Goal: Information Seeking & Learning: Learn about a topic

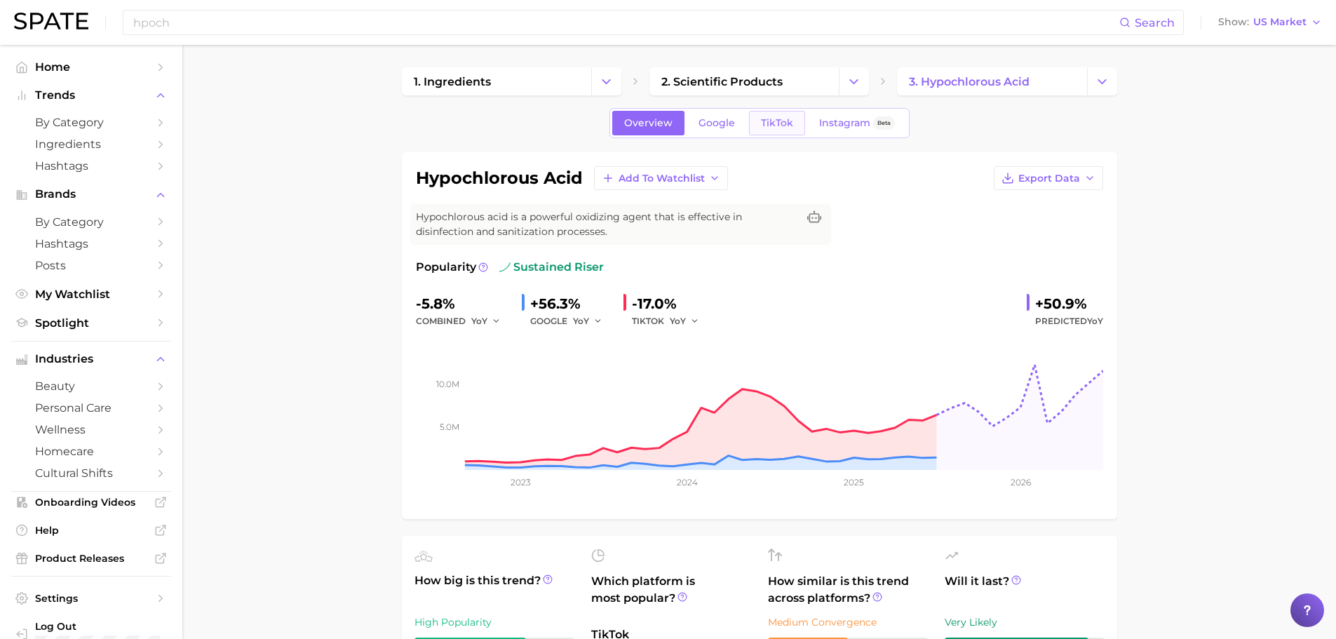
click at [791, 117] on span "TikTok" at bounding box center [777, 123] width 32 height 12
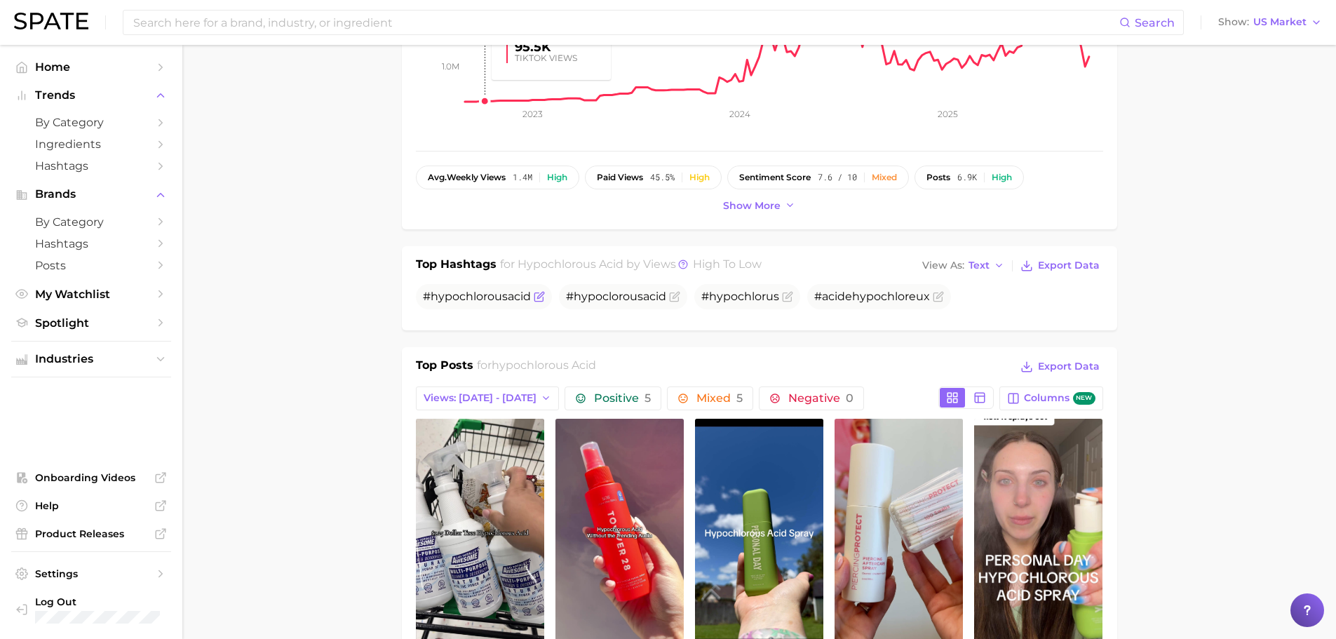
scroll to position [468, 0]
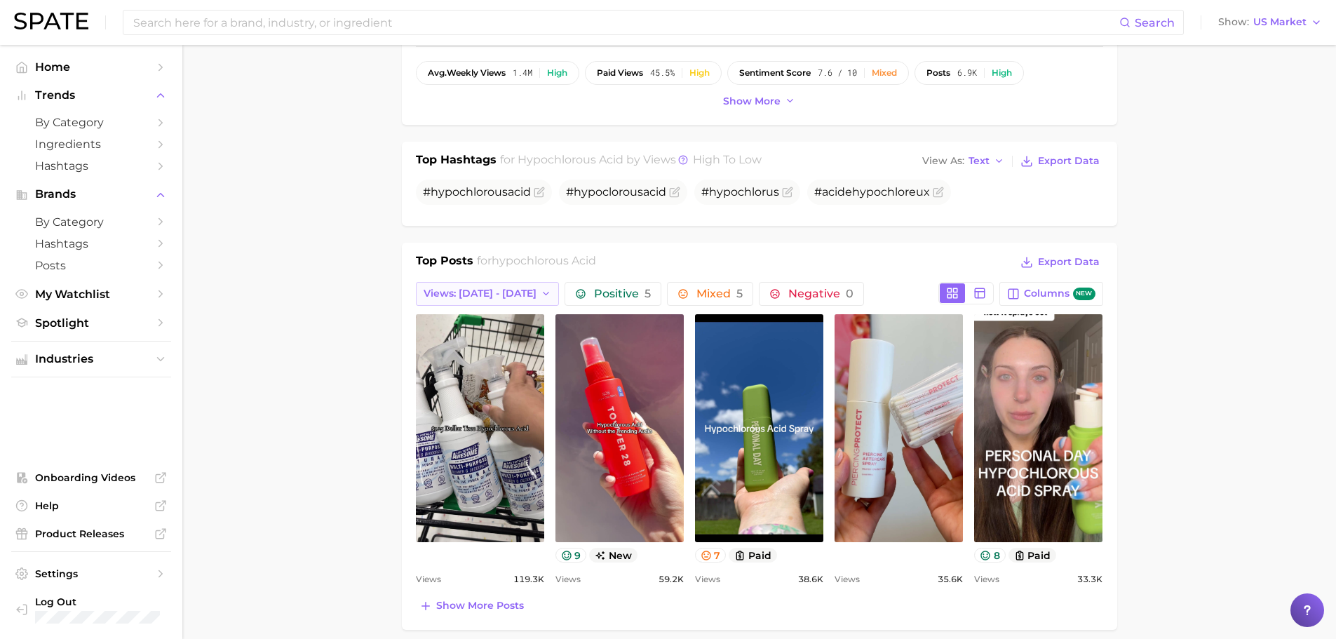
click at [507, 293] on span "Views: [DATE] - [DATE]" at bounding box center [480, 294] width 113 height 12
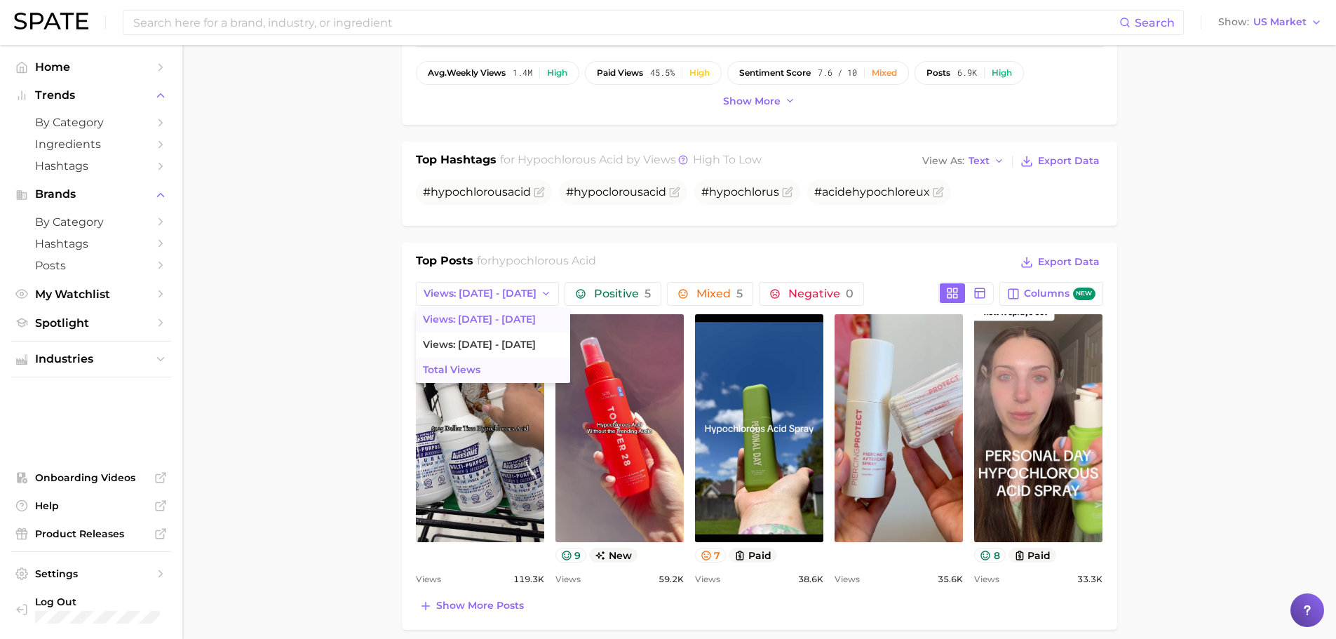
click at [492, 366] on button "Total Views" at bounding box center [493, 370] width 154 height 25
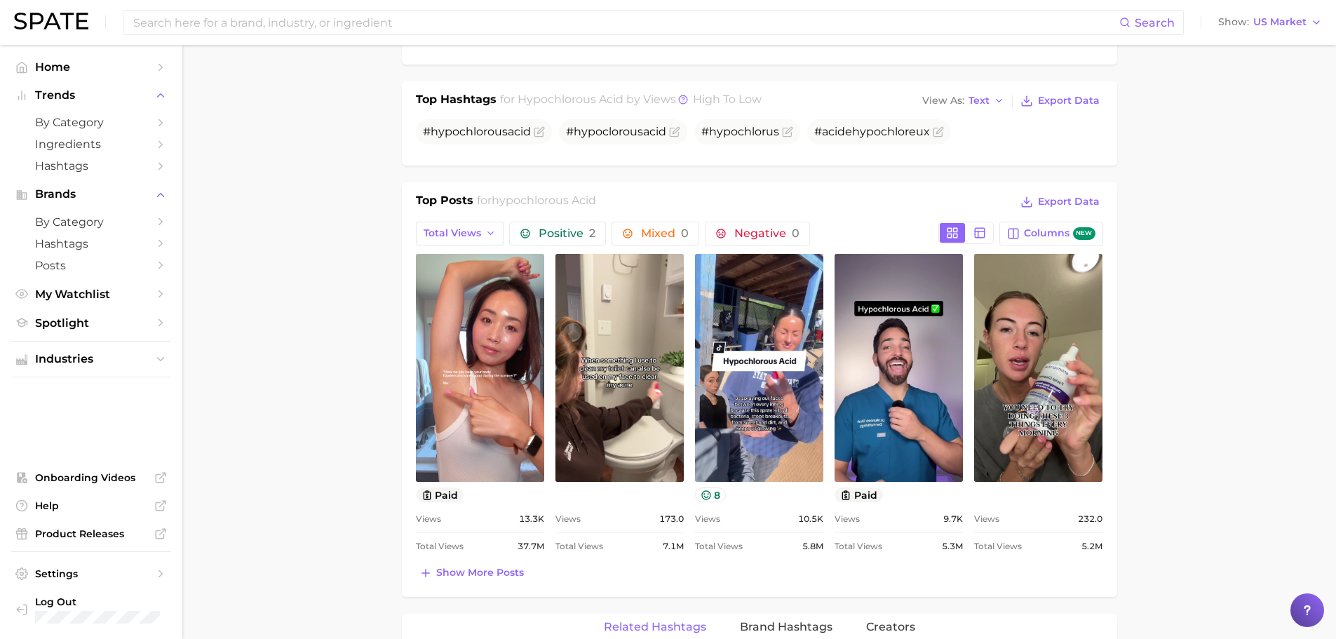
scroll to position [584, 0]
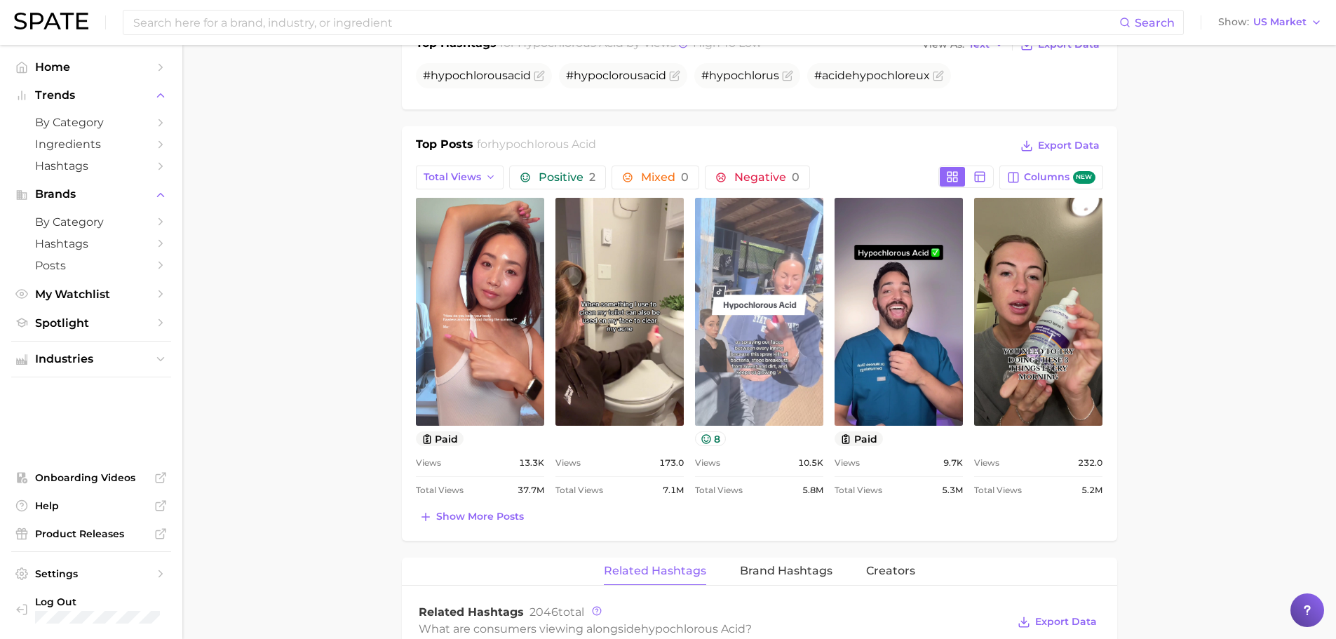
click at [777, 358] on link "view post on TikTok" at bounding box center [759, 312] width 128 height 228
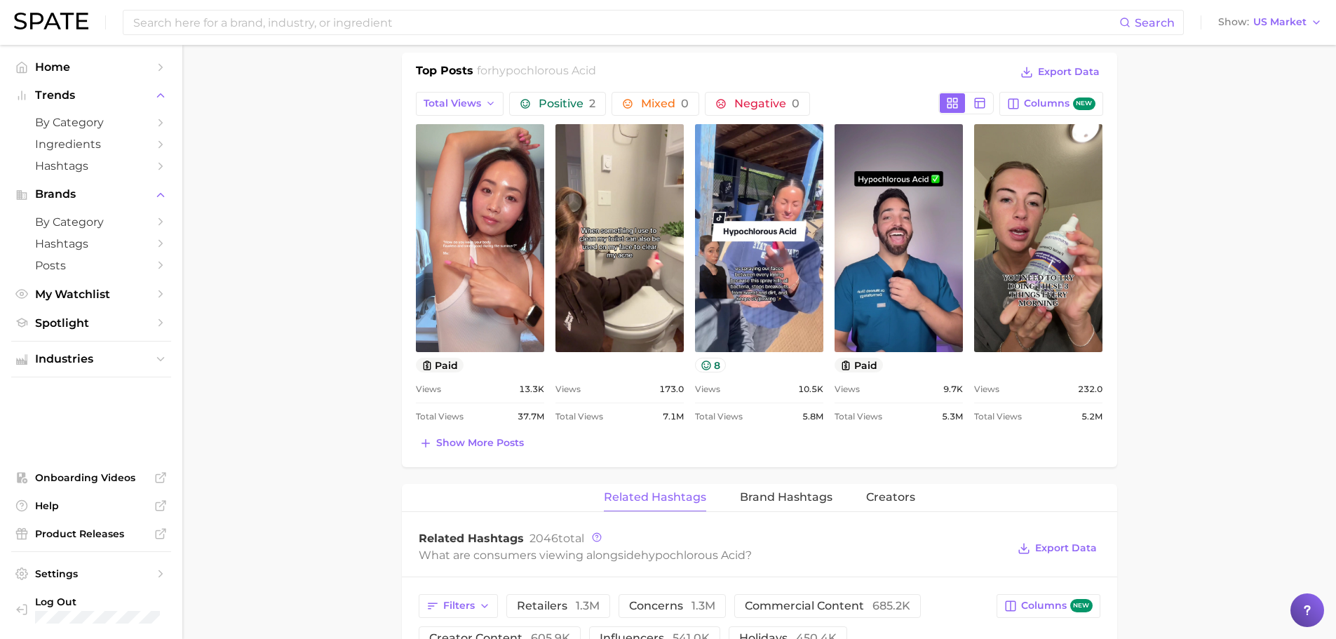
scroll to position [702, 0]
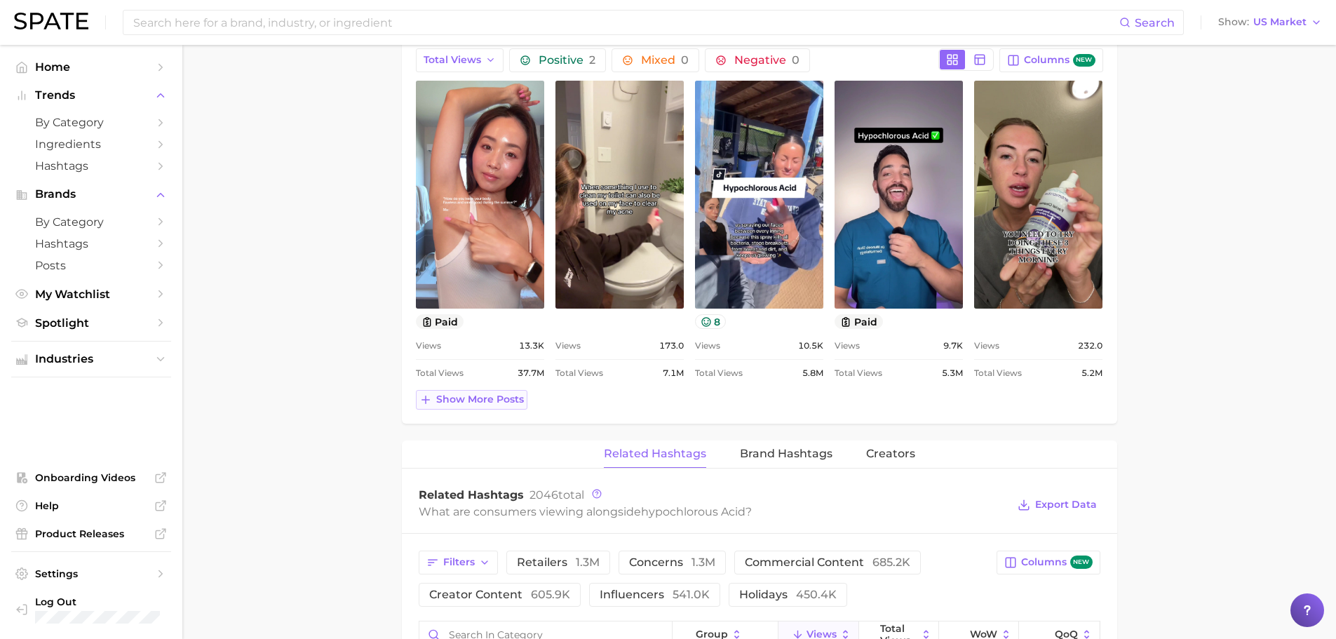
click at [483, 394] on span "Show more posts" at bounding box center [480, 400] width 88 height 12
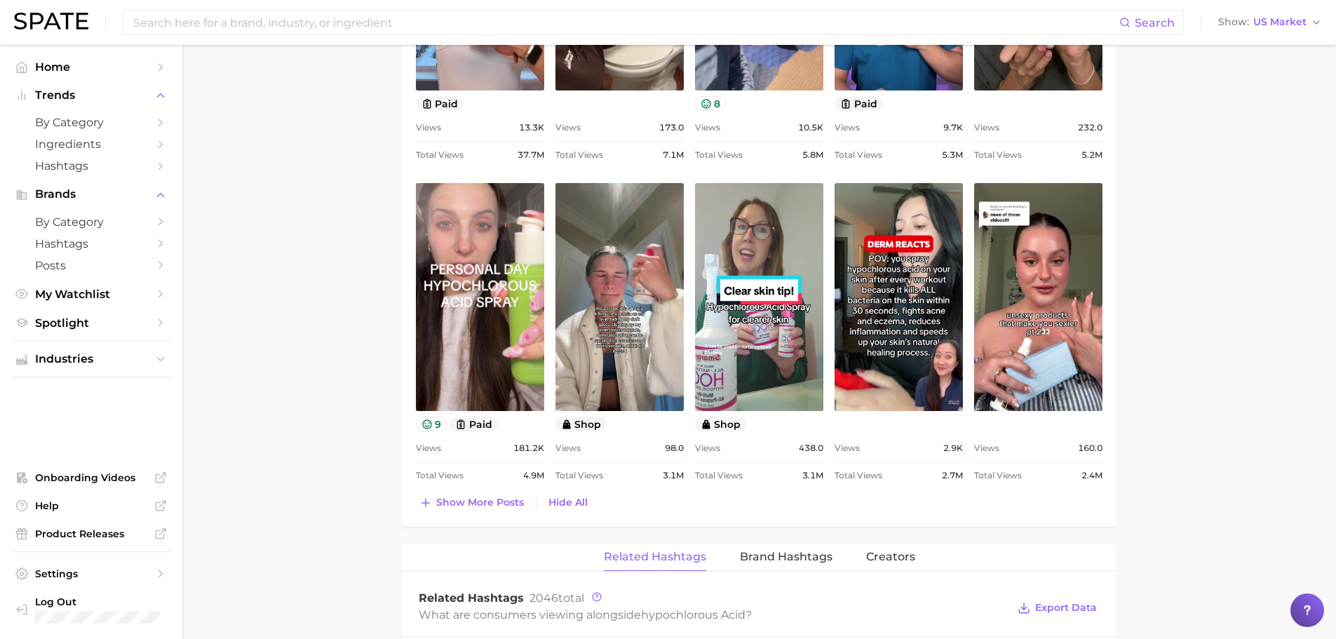
scroll to position [935, 0]
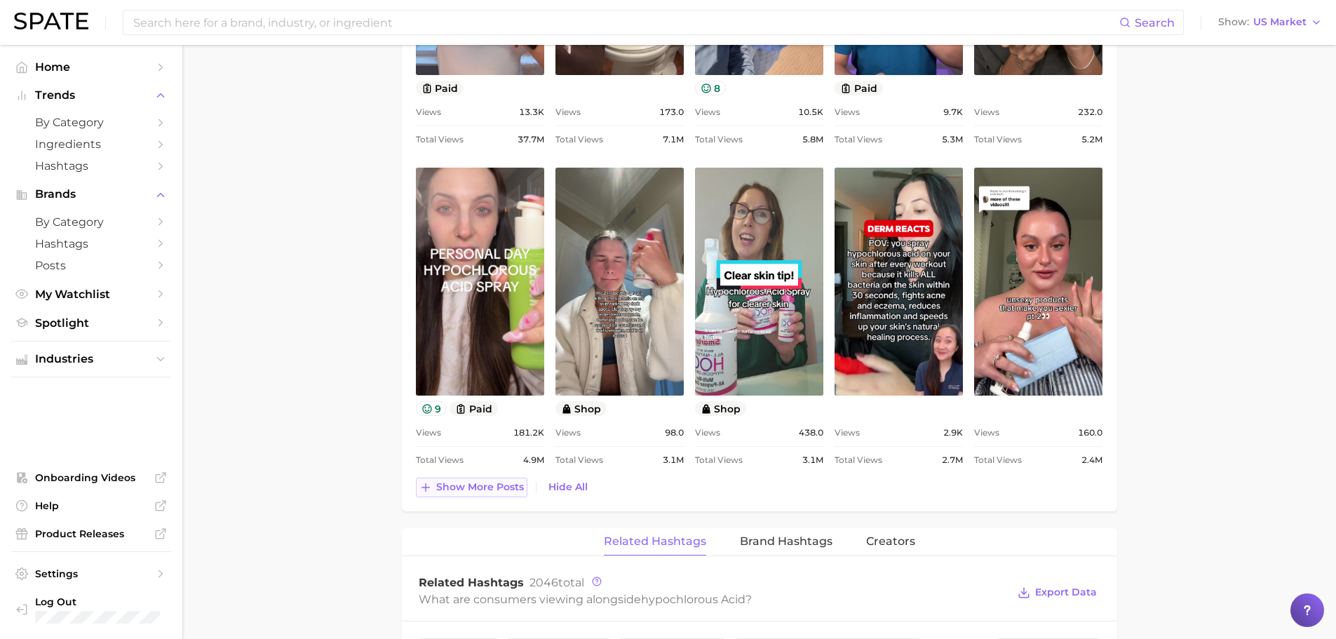
click at [485, 482] on span "Show more posts" at bounding box center [480, 487] width 88 height 12
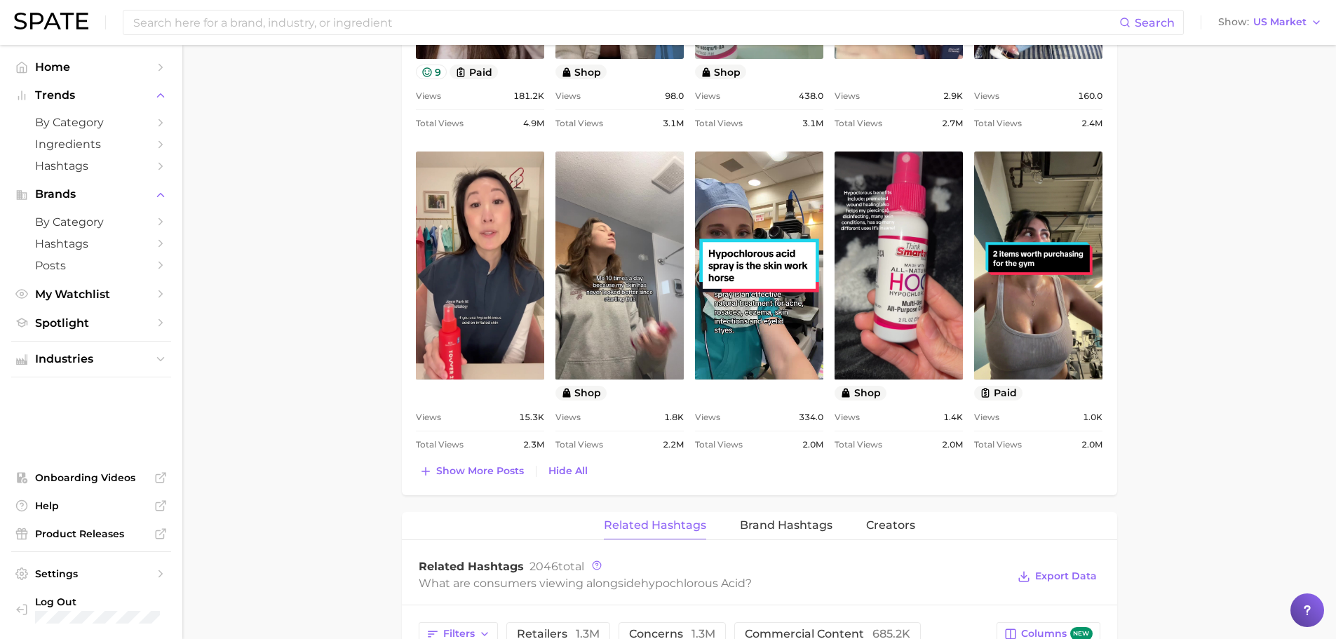
scroll to position [1286, 0]
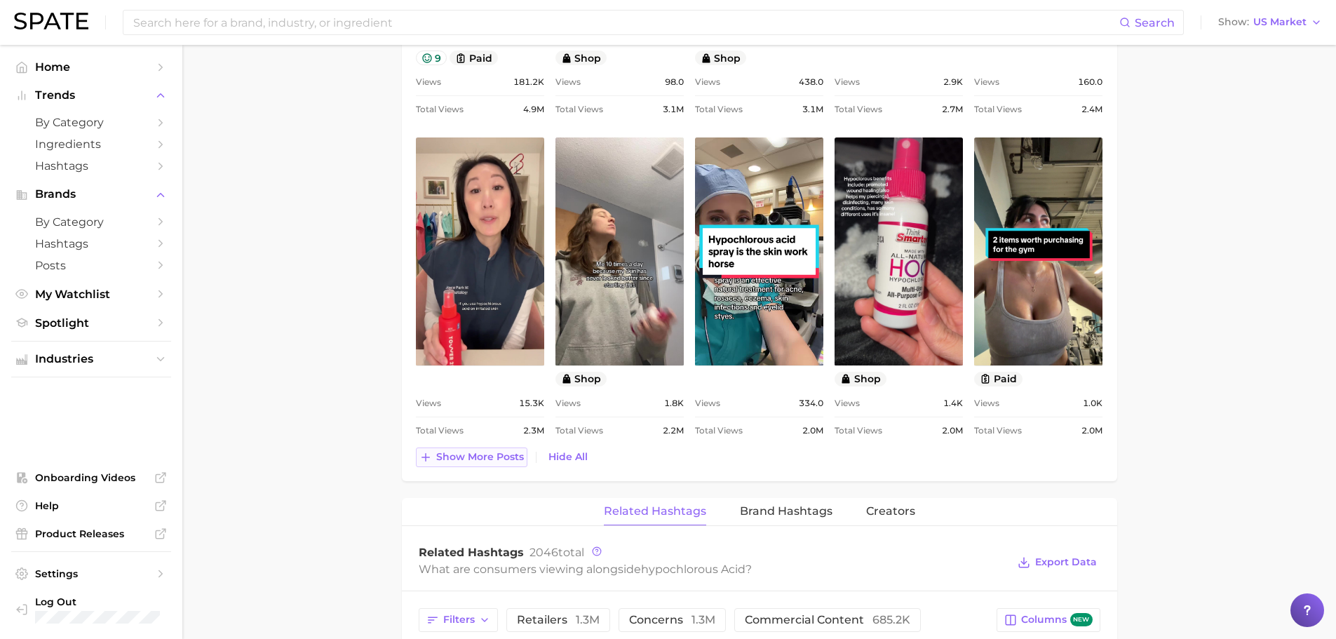
click at [500, 453] on span "Show more posts" at bounding box center [480, 457] width 88 height 12
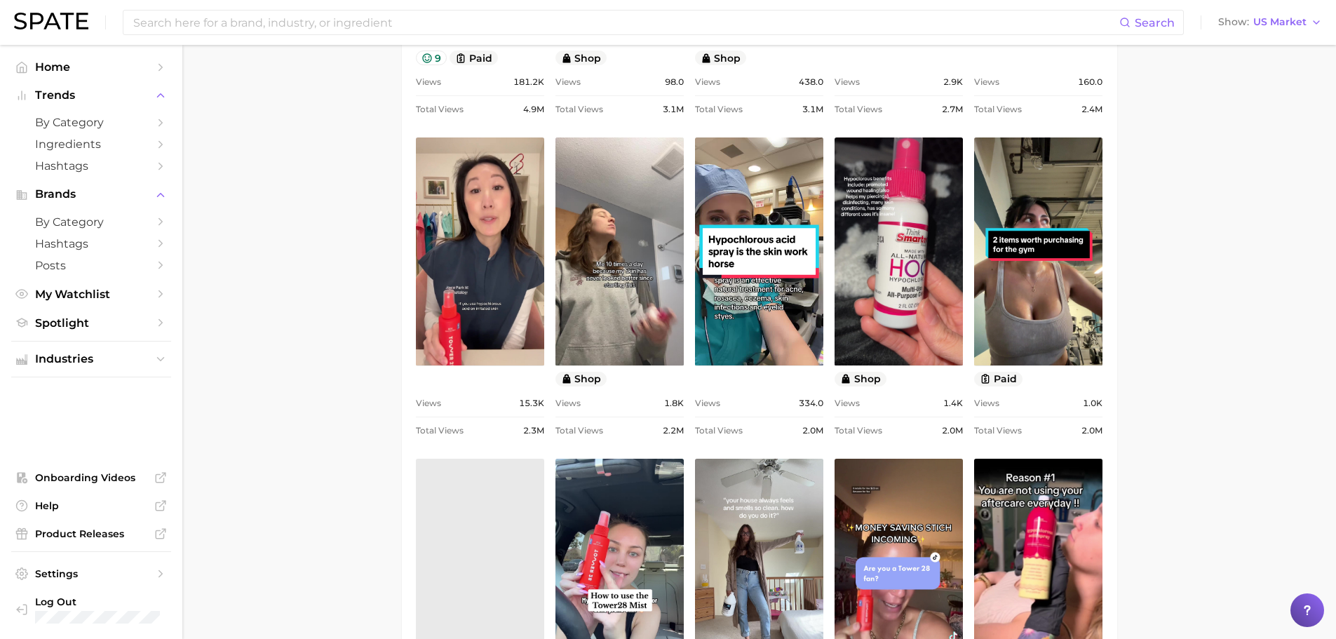
scroll to position [0, 0]
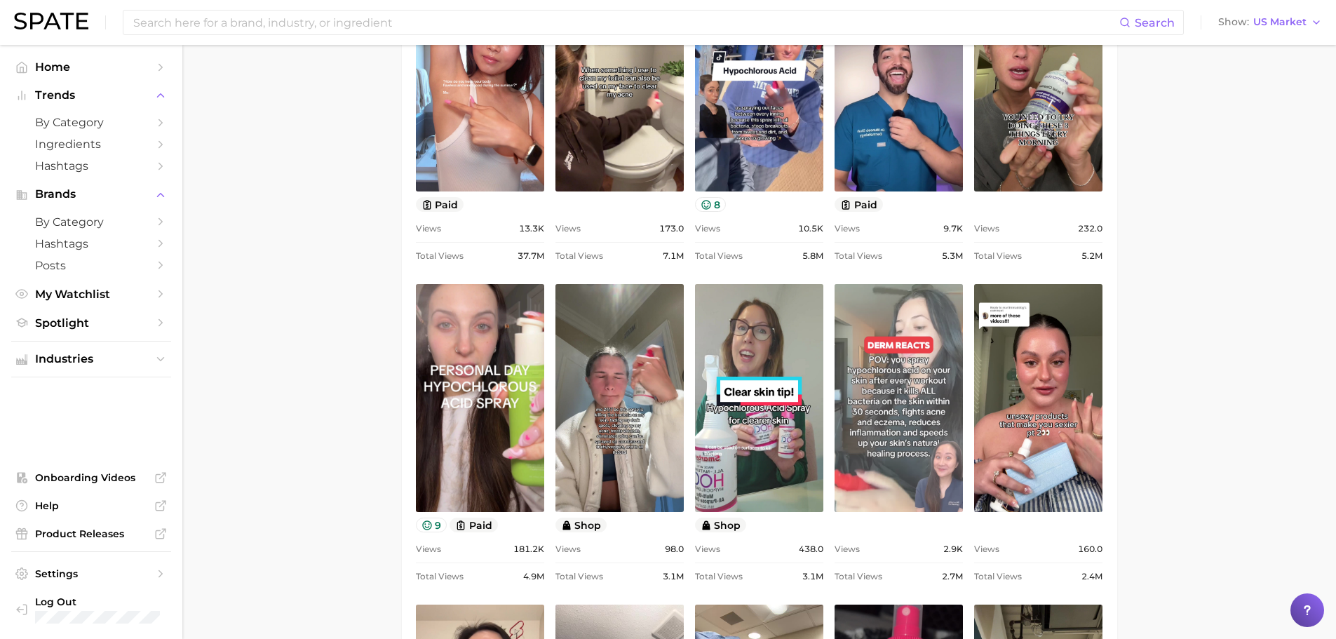
click at [913, 408] on link "view post on TikTok" at bounding box center [899, 398] width 128 height 228
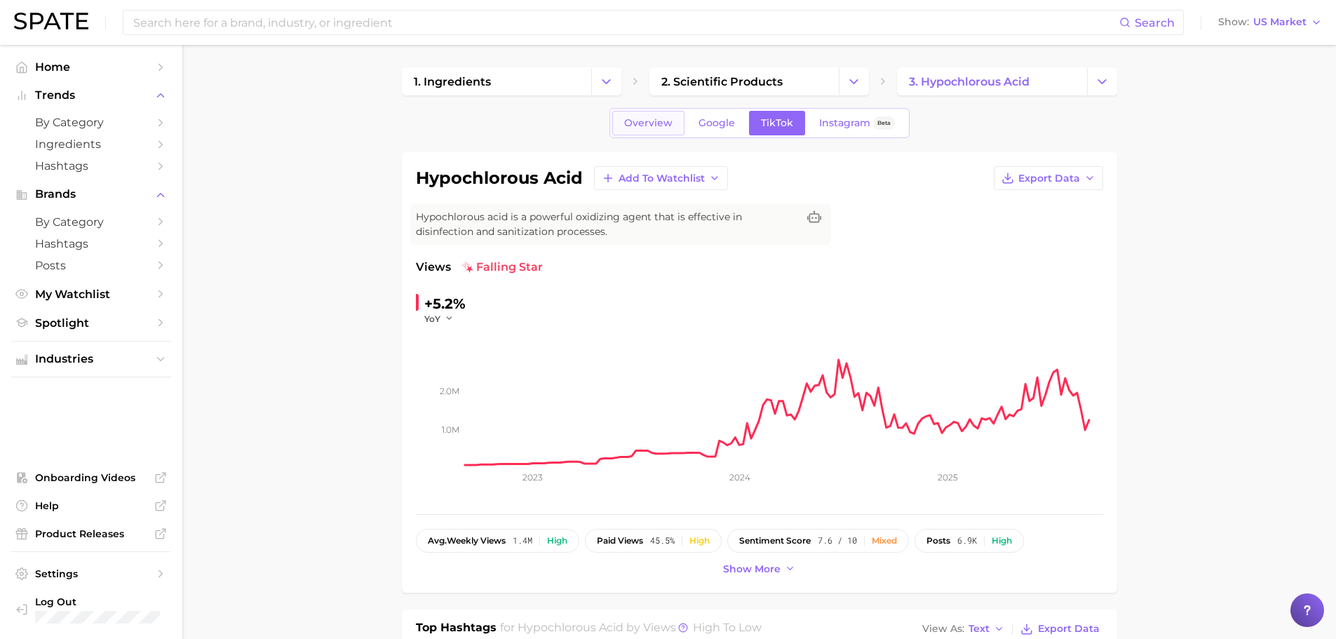
click at [637, 122] on span "Overview" at bounding box center [648, 123] width 48 height 12
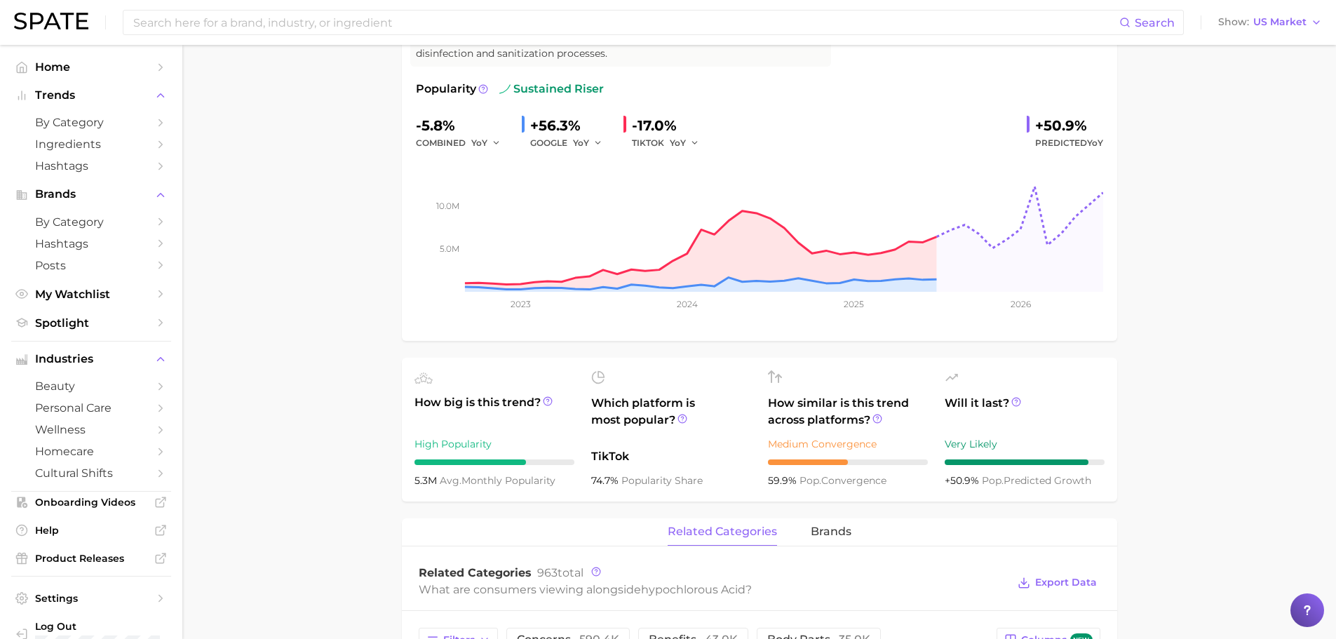
scroll to position [234, 0]
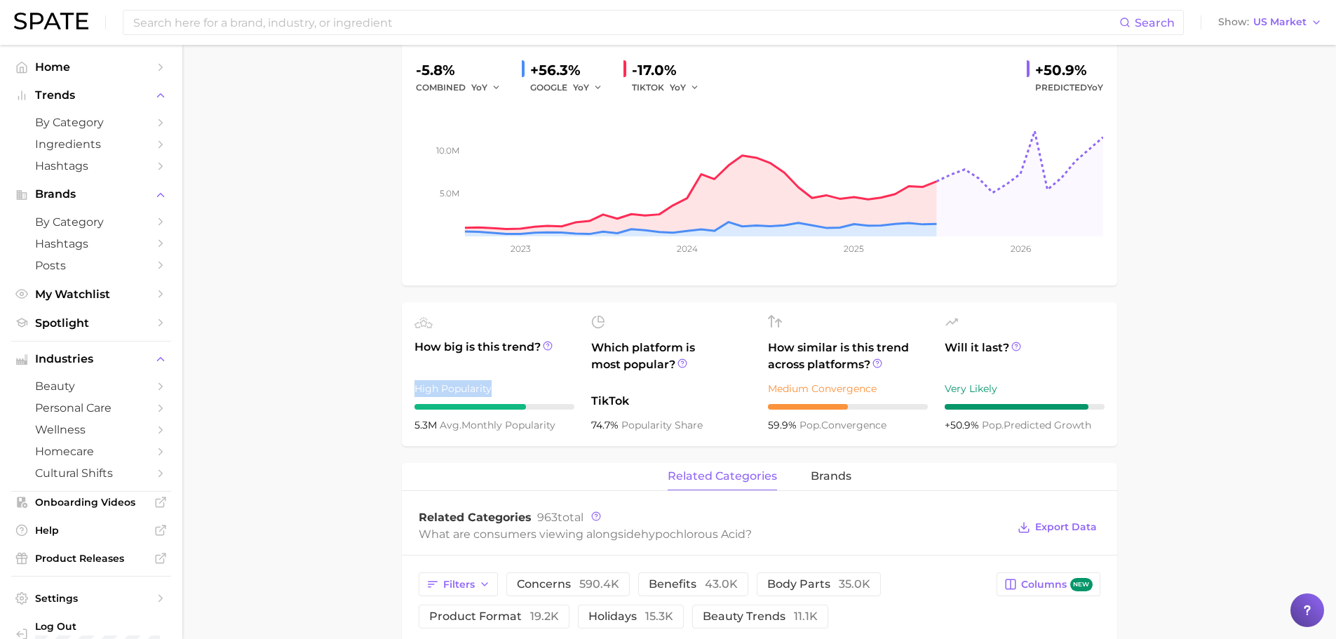
drag, startPoint x: 498, startPoint y: 385, endPoint x: 404, endPoint y: 383, distance: 94.0
click at [404, 383] on ul "How big is this trend? High Popularity 5.3m avg. monthly popularity Which platf…" at bounding box center [760, 374] width 716 height 144
click at [404, 384] on ul "How big is this trend? High Popularity 5.3m avg. monthly popularity Which platf…" at bounding box center [760, 374] width 716 height 144
click at [415, 384] on div "High Popularity" at bounding box center [495, 388] width 160 height 17
drag, startPoint x: 412, startPoint y: 384, endPoint x: 563, endPoint y: 424, distance: 156.0
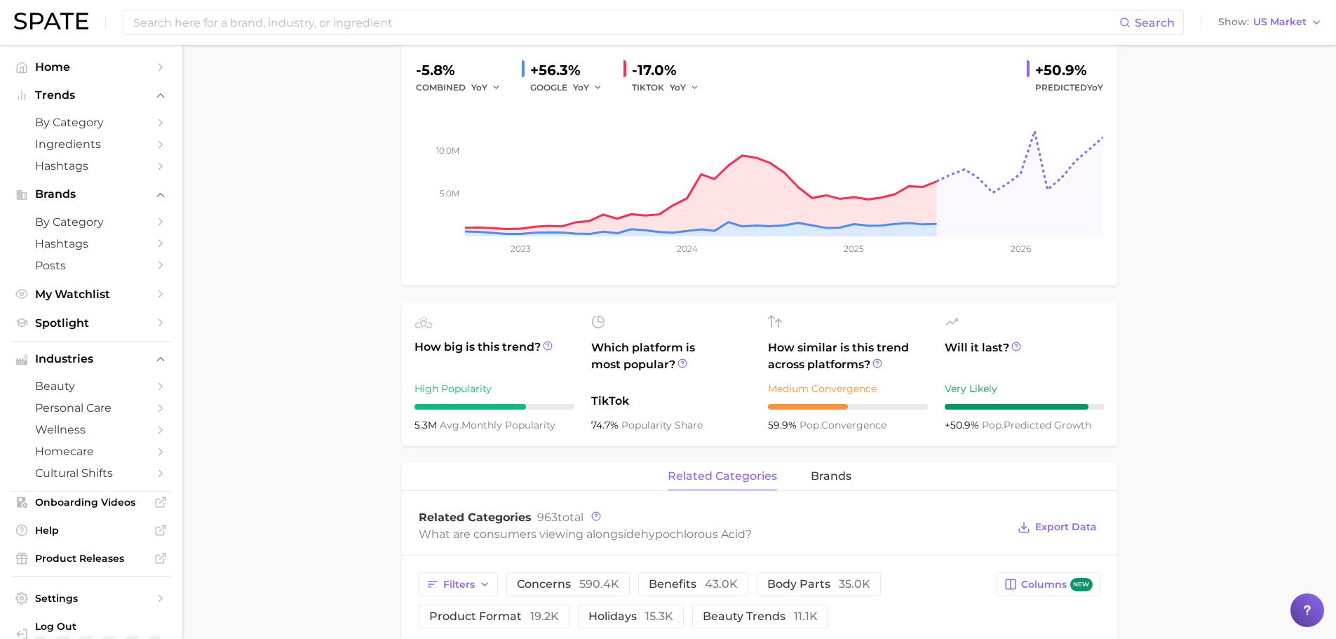
click at [563, 424] on ul "How big is this trend? High Popularity 5.3m avg. monthly popularity Which platf…" at bounding box center [760, 374] width 716 height 144
copy div "High Popularity 5.3m avg. monthly popularity"
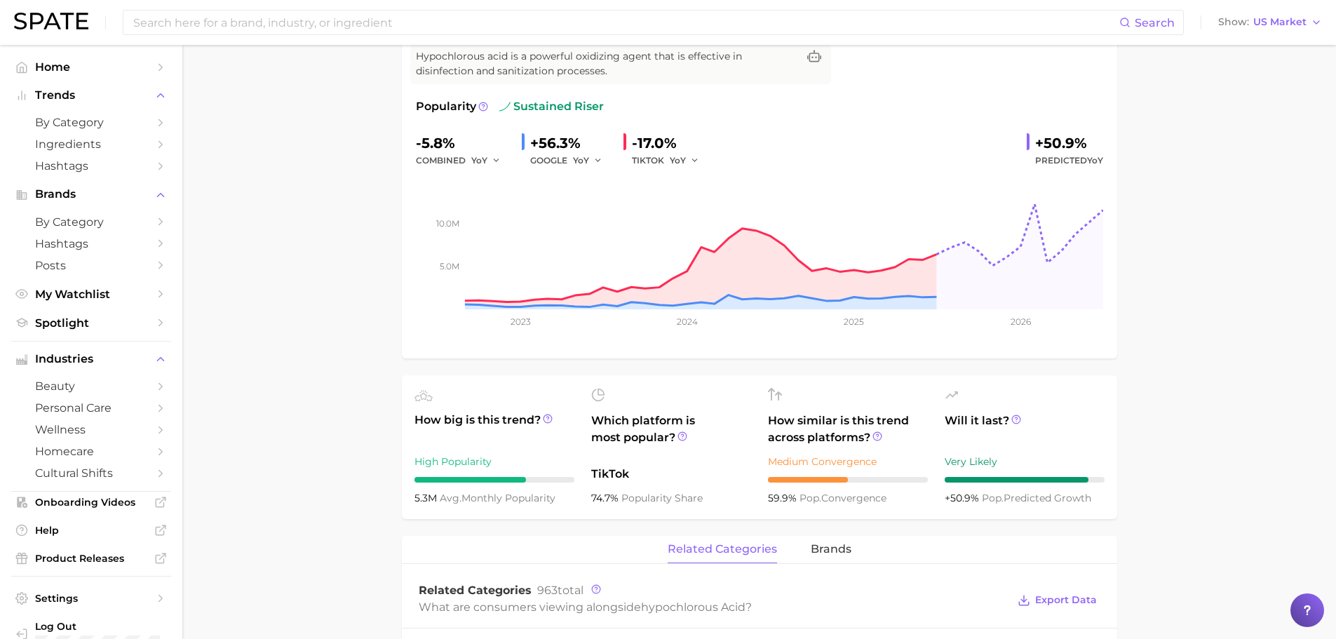
scroll to position [117, 0]
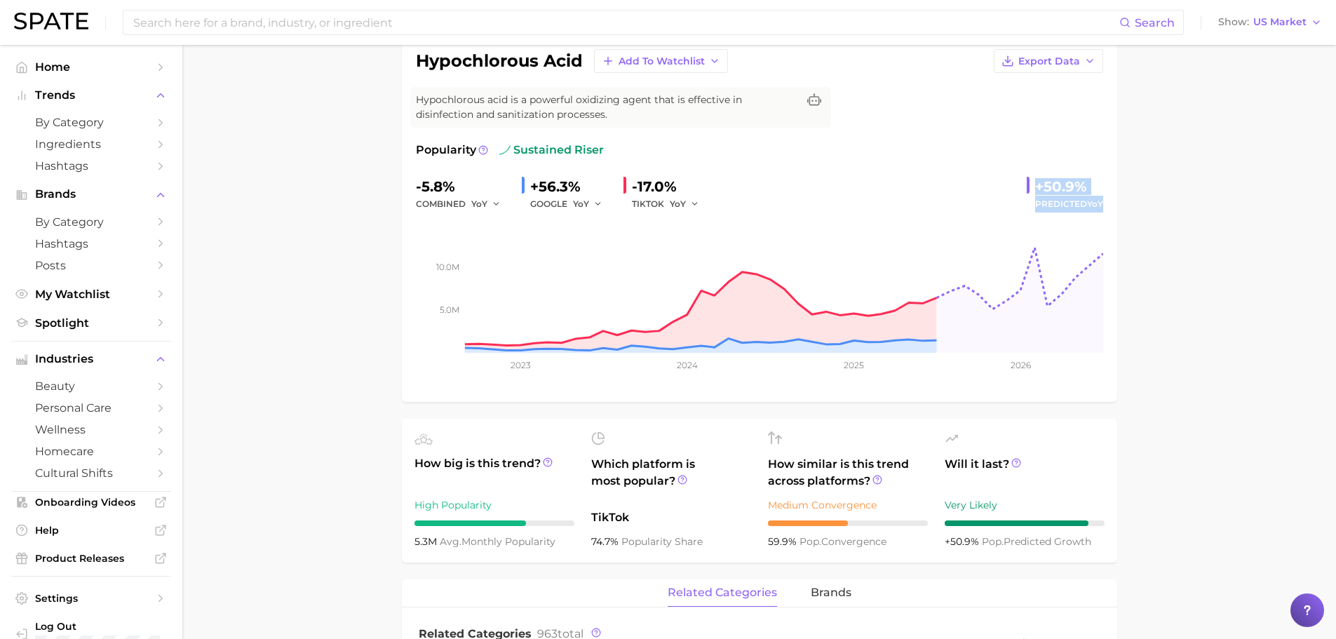
drag, startPoint x: 1110, startPoint y: 203, endPoint x: 1033, endPoint y: 180, distance: 80.4
click at [1033, 180] on div "hypochlorous acid Add to Watchlist Export Data Hypochlorous acid is a powerful …" at bounding box center [760, 218] width 716 height 367
copy div "+50.9% Predicted YoY"
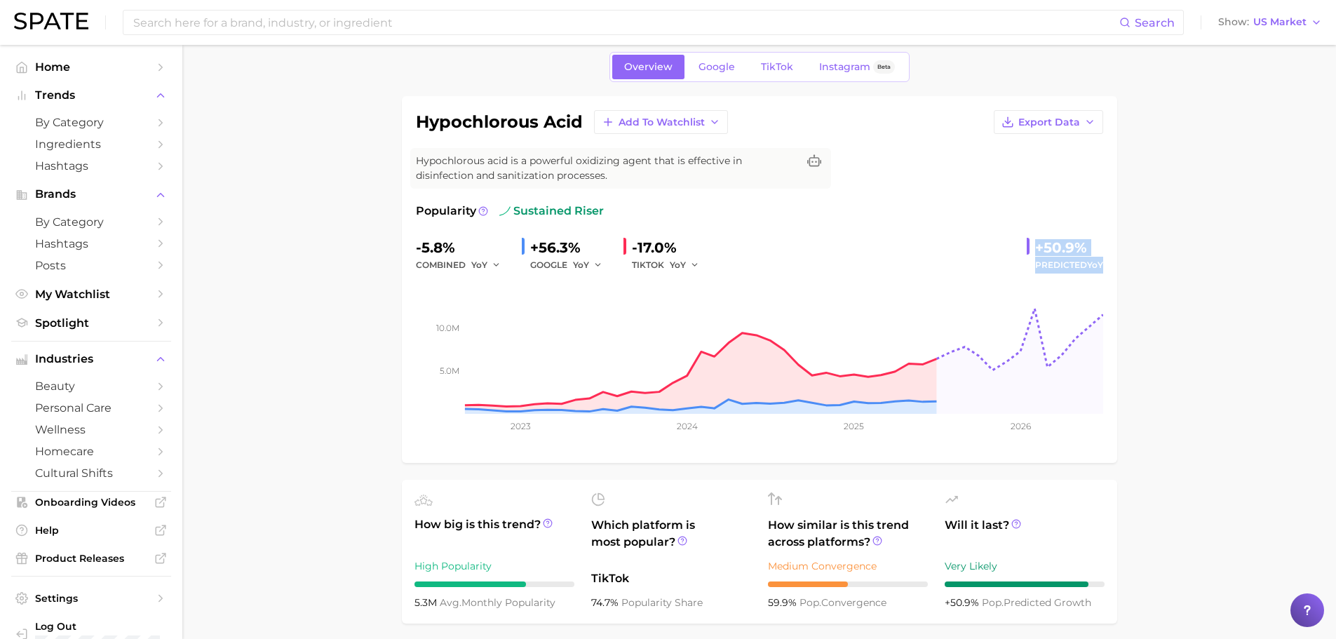
scroll to position [0, 0]
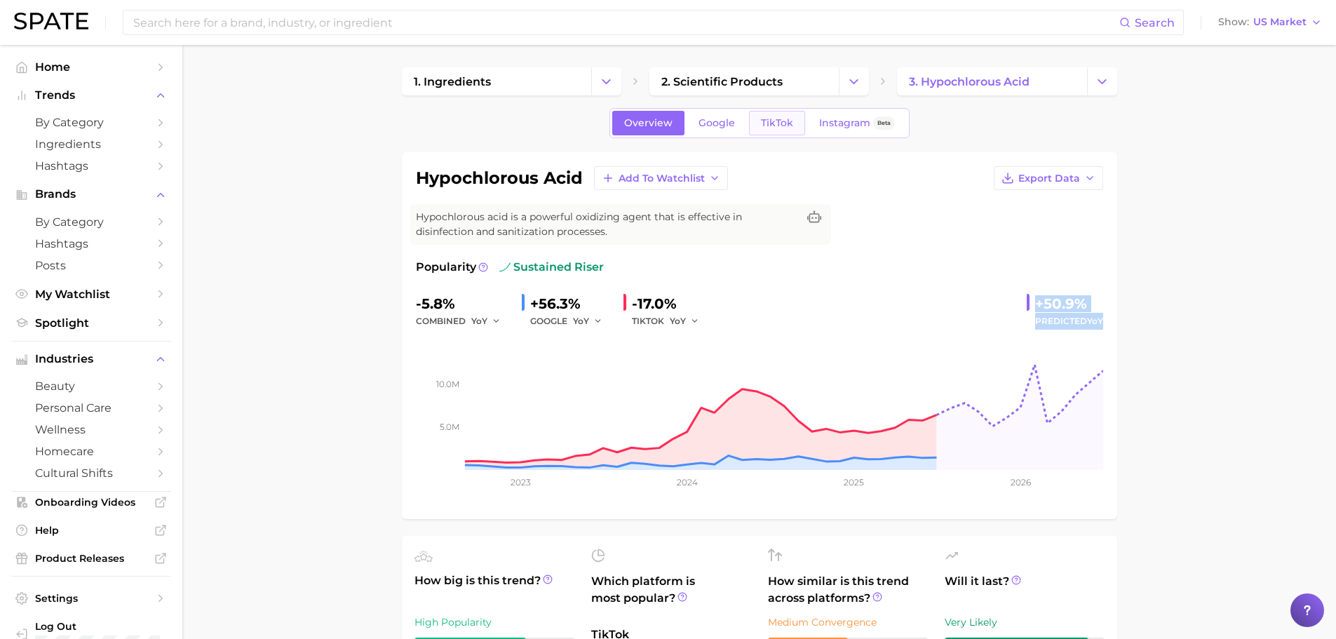
click at [772, 122] on span "TikTok" at bounding box center [777, 123] width 32 height 12
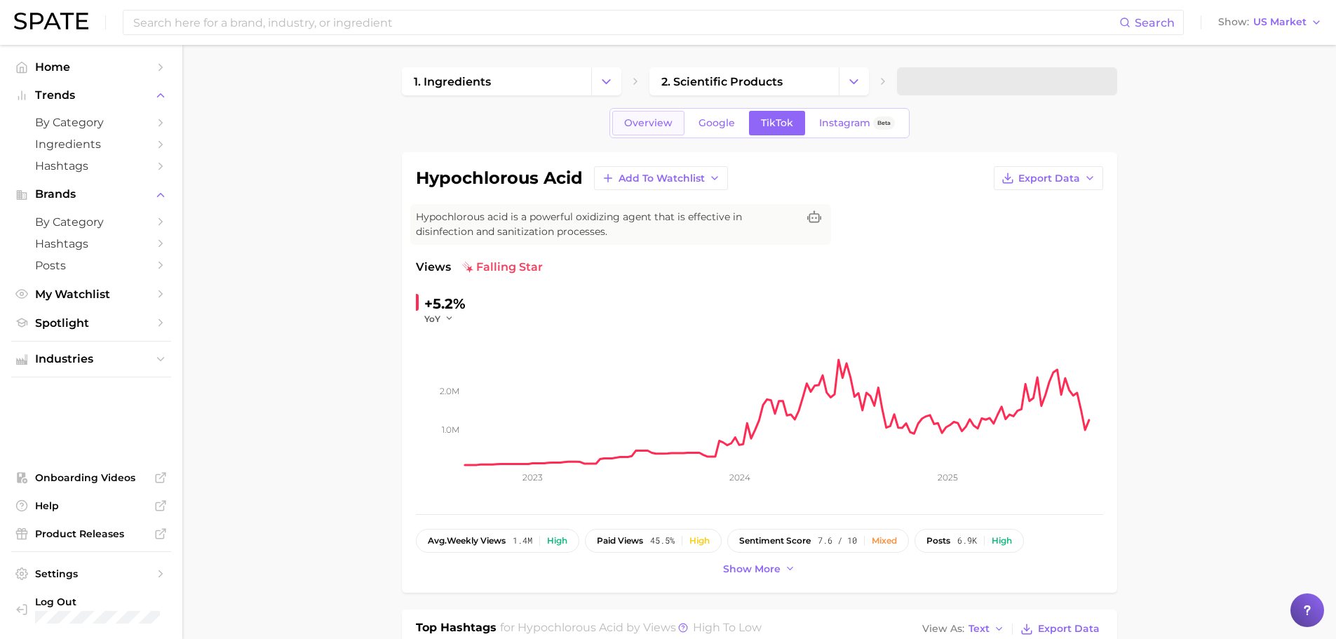
click at [660, 126] on span "Overview" at bounding box center [648, 123] width 48 height 12
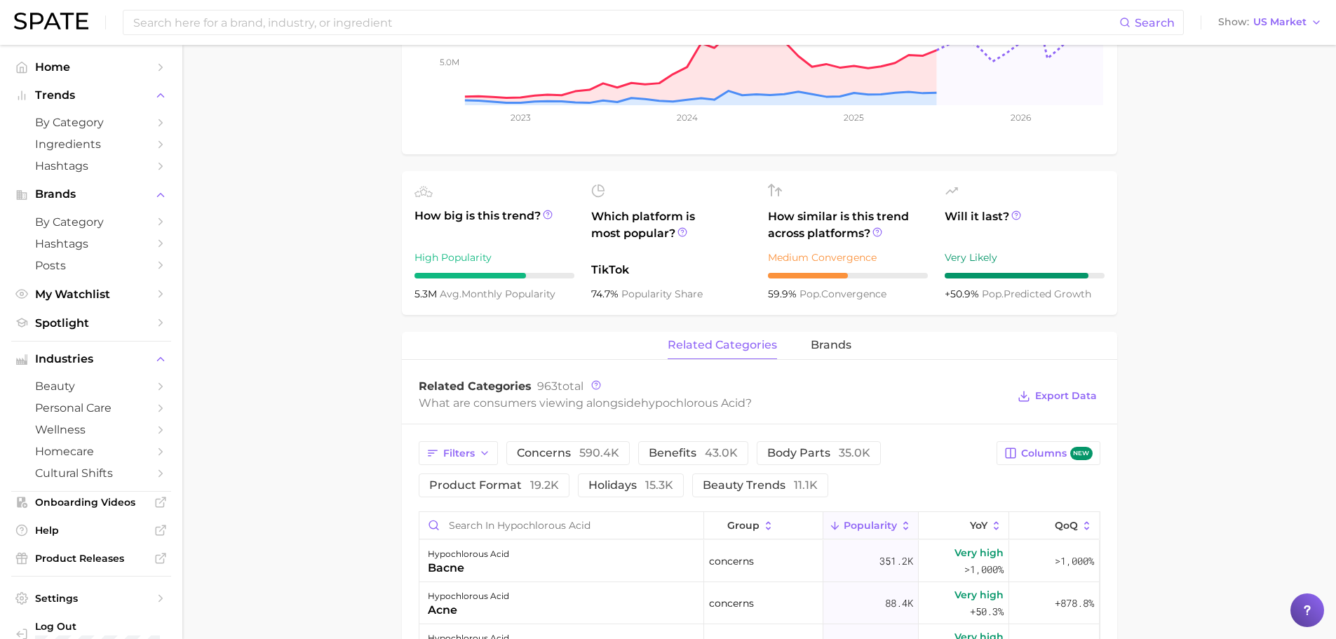
scroll to position [468, 0]
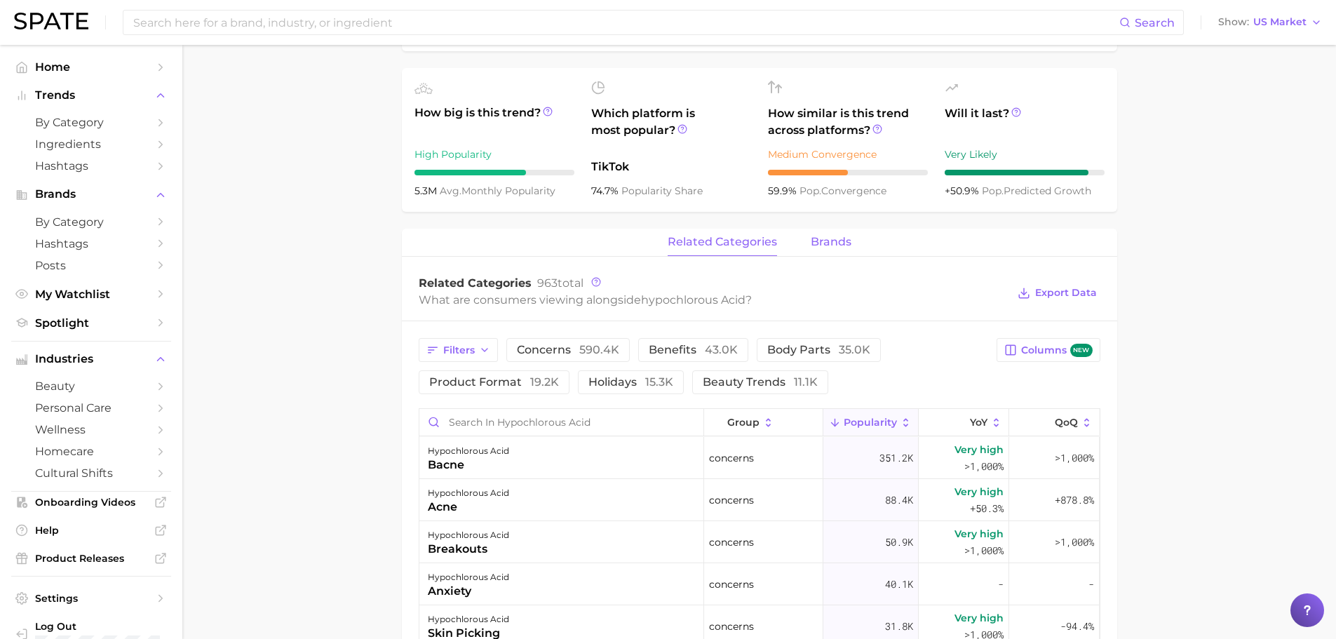
click at [823, 233] on button "brands" at bounding box center [831, 242] width 41 height 27
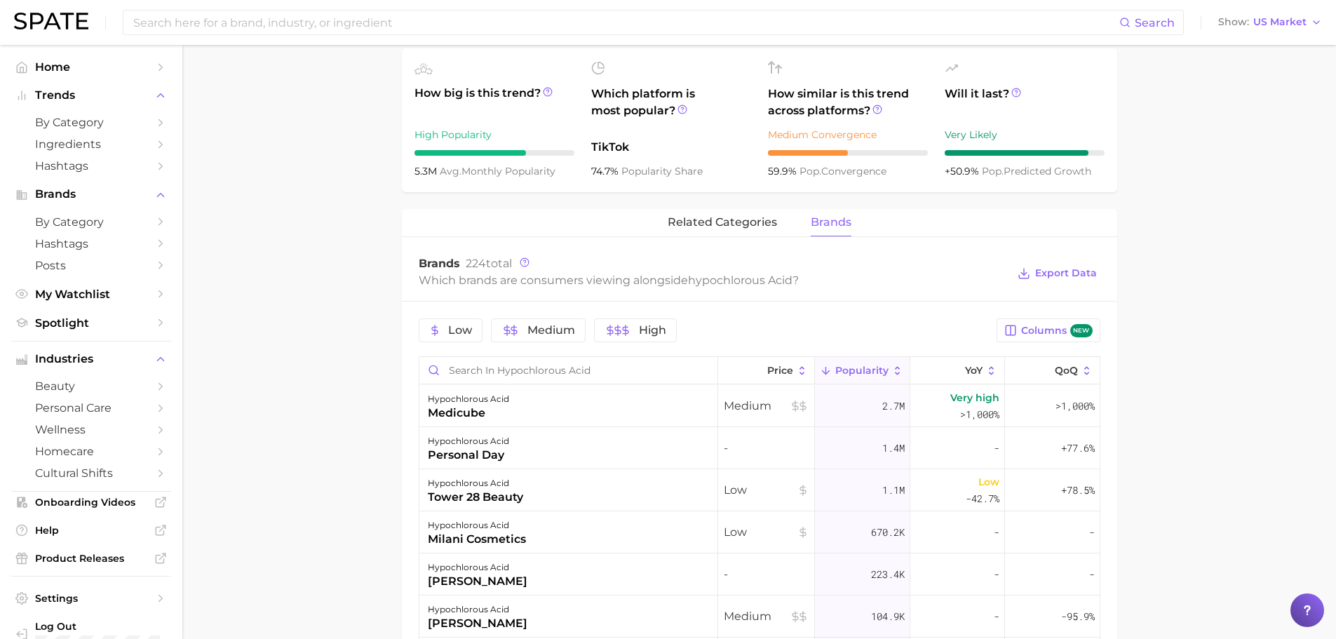
scroll to position [0, 0]
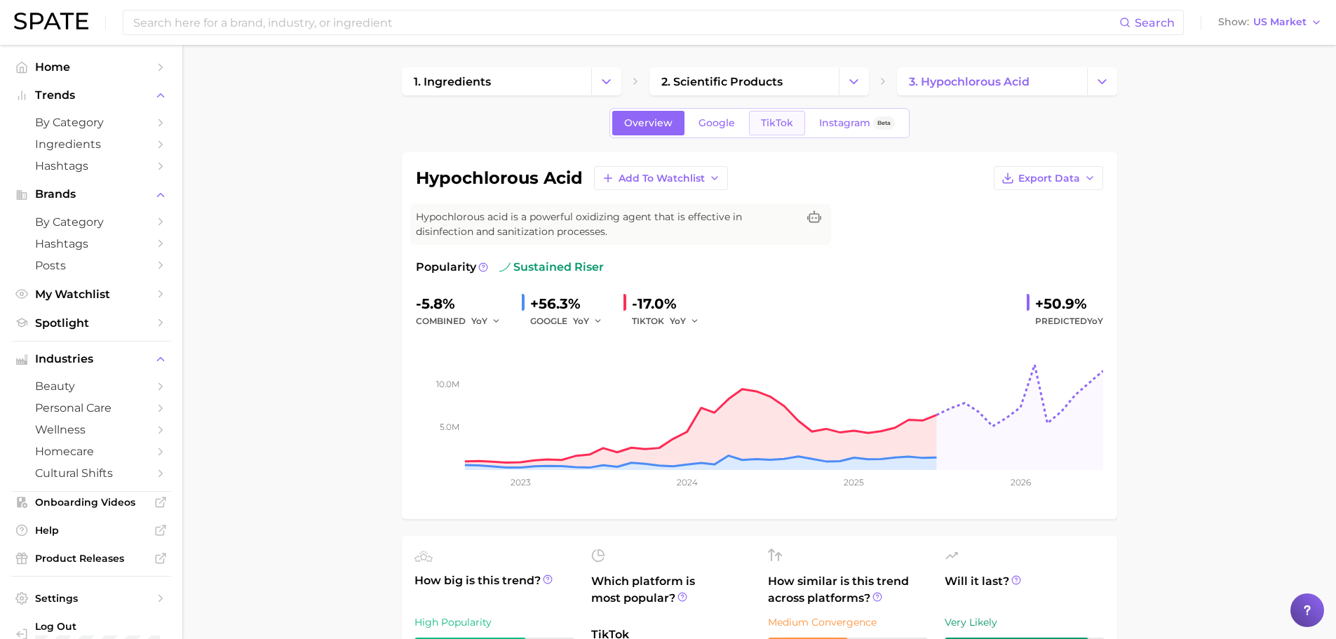
click at [784, 123] on span "TikTok" at bounding box center [777, 123] width 32 height 12
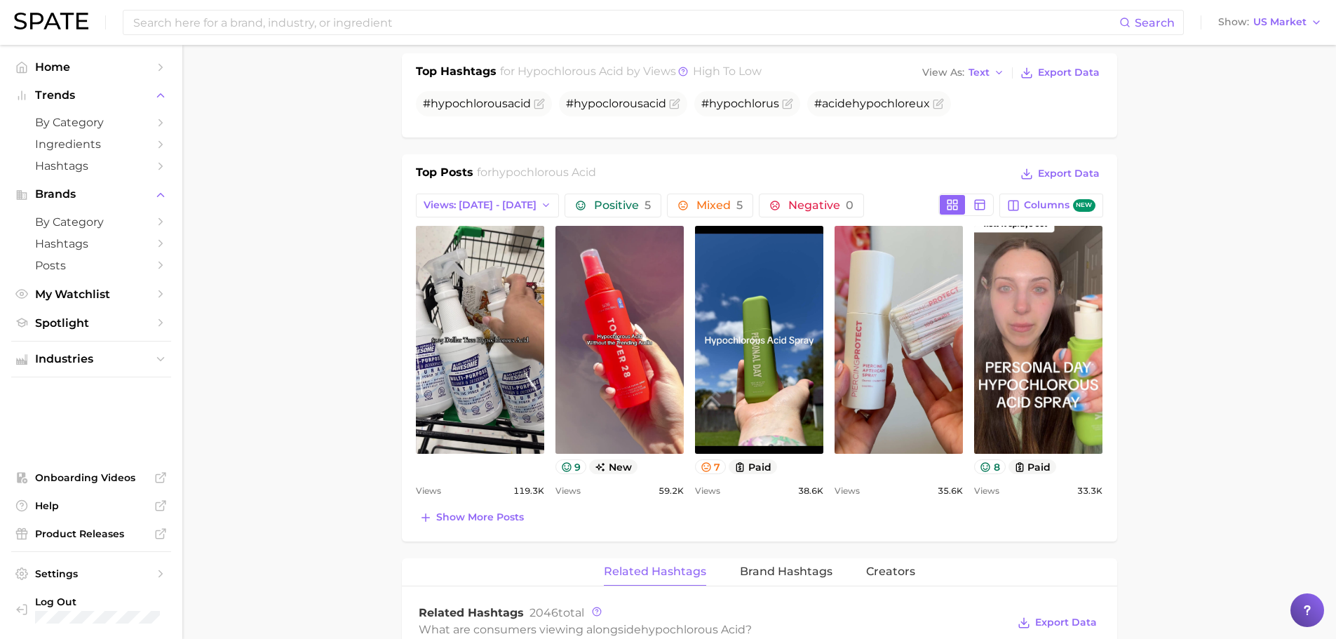
scroll to position [584, 0]
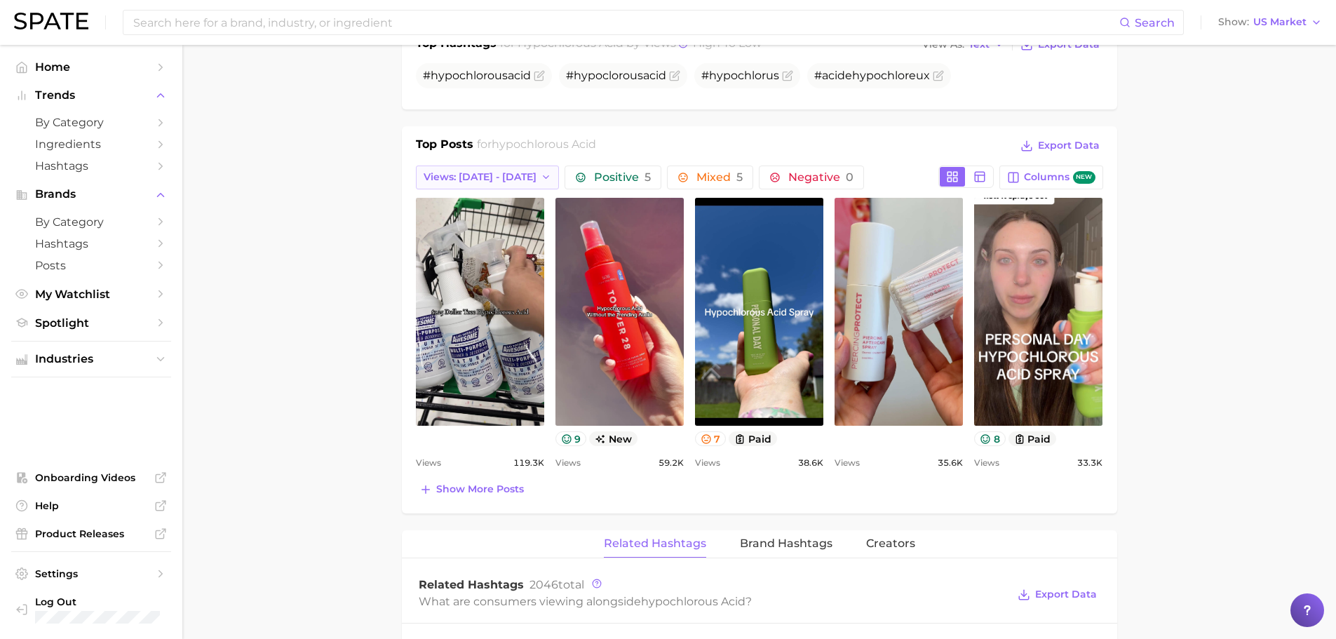
click at [516, 180] on span "Views: [DATE] - [DATE]" at bounding box center [480, 177] width 113 height 12
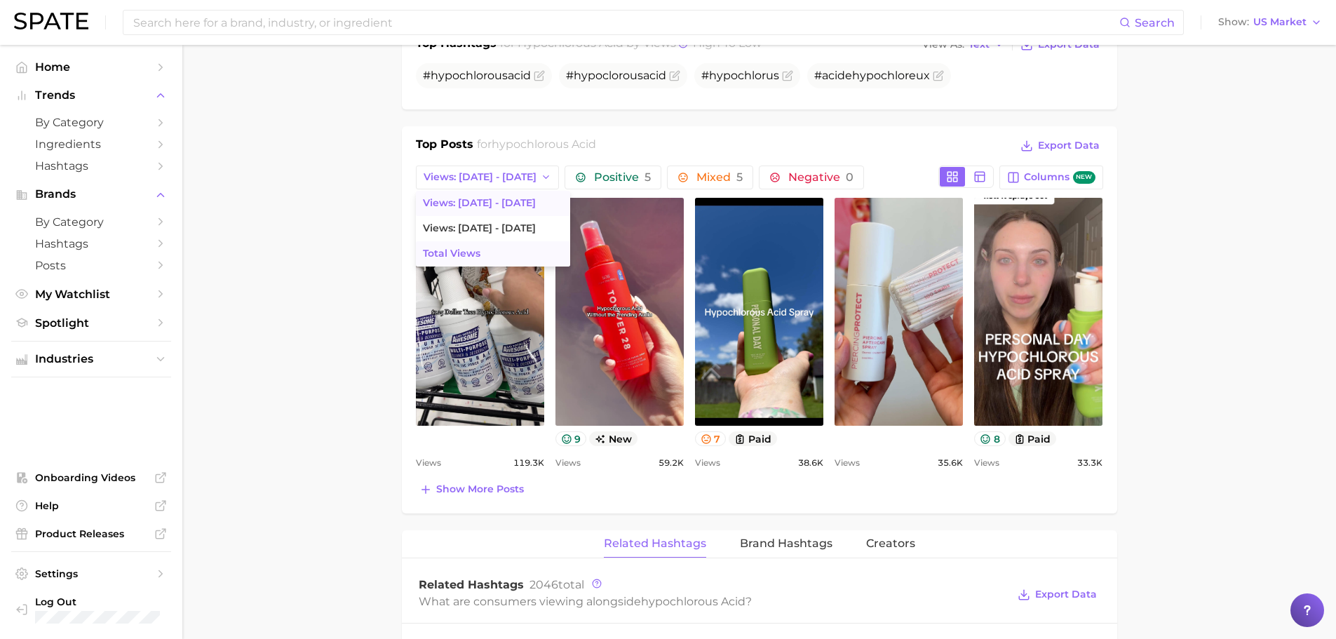
click at [501, 248] on button "Total Views" at bounding box center [493, 253] width 154 height 25
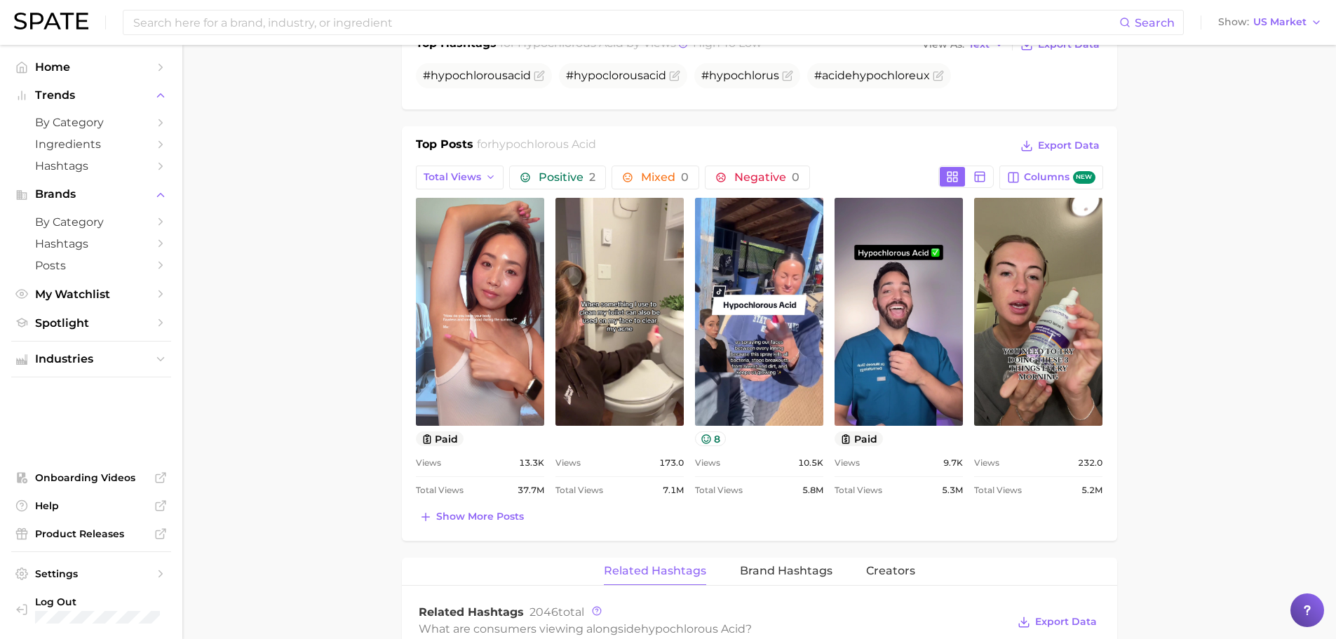
scroll to position [0, 0]
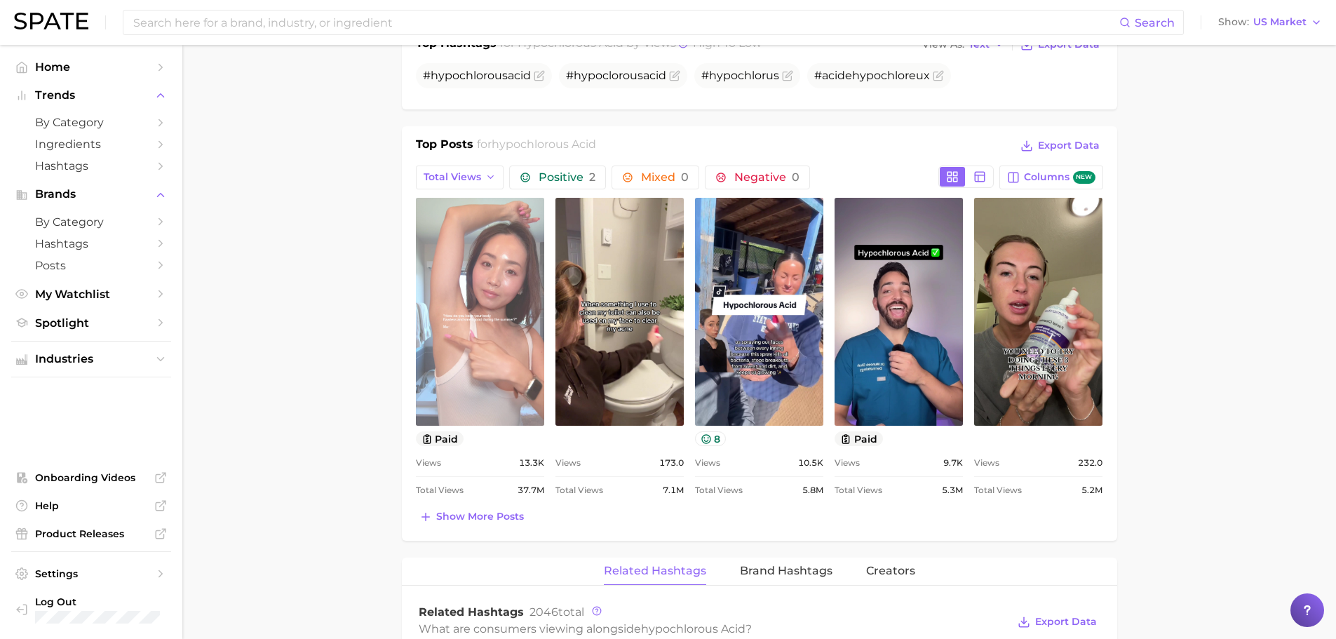
click at [485, 337] on link "view post on TikTok" at bounding box center [480, 312] width 128 height 228
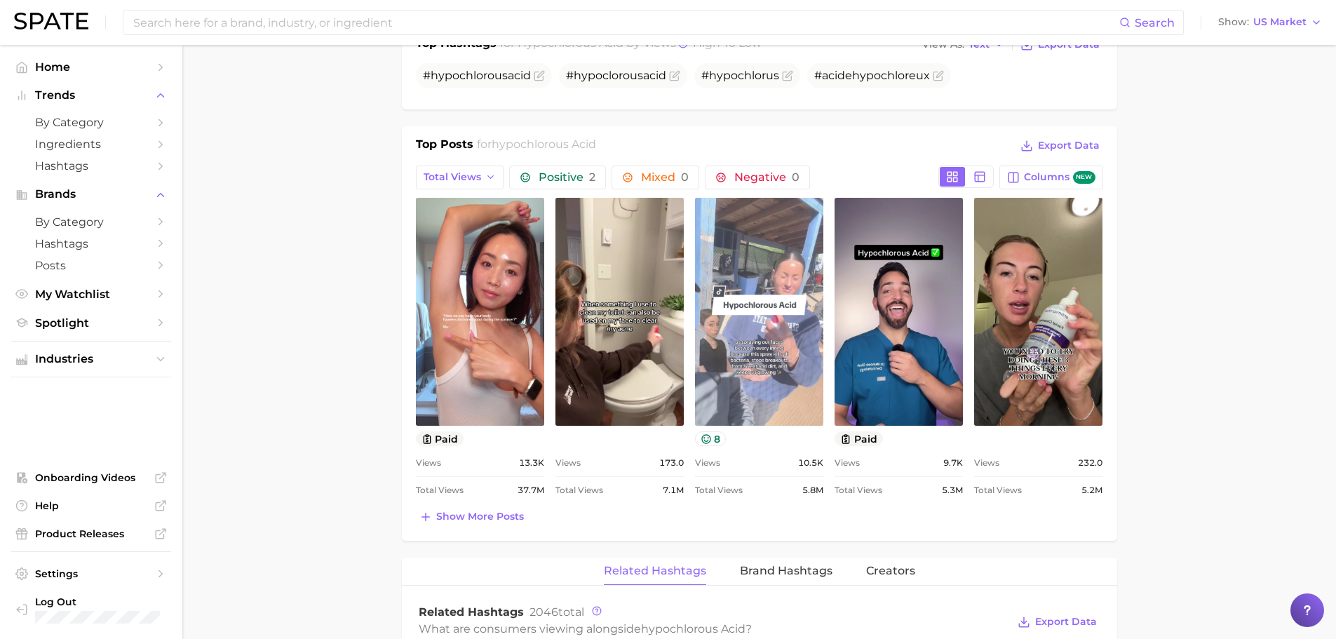
click at [766, 250] on link "view post on TikTok" at bounding box center [759, 312] width 128 height 228
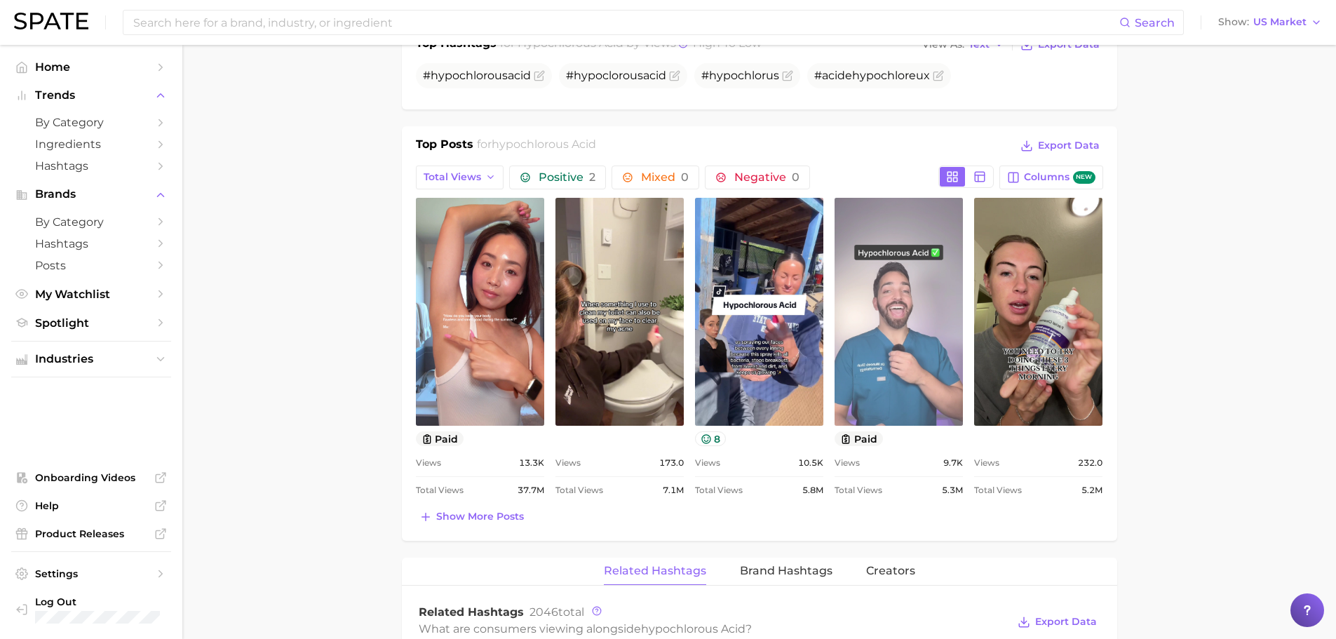
click at [929, 301] on link "view post on TikTok" at bounding box center [899, 312] width 128 height 228
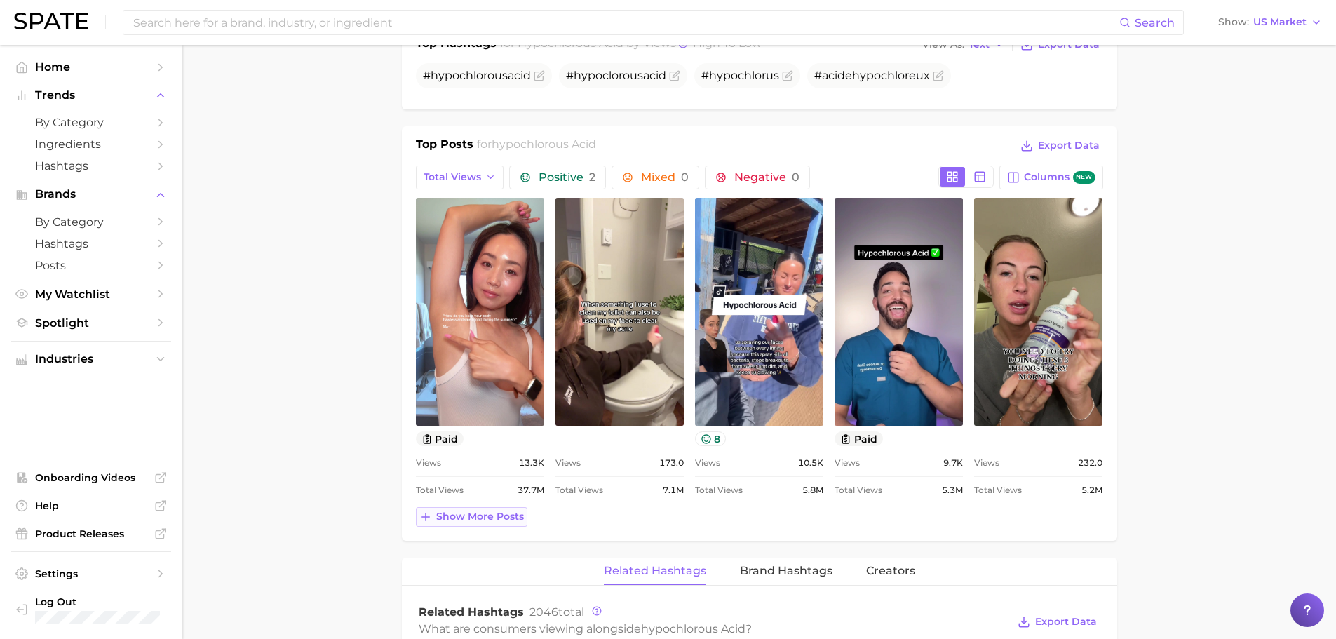
click at [465, 518] on span "Show more posts" at bounding box center [480, 517] width 88 height 12
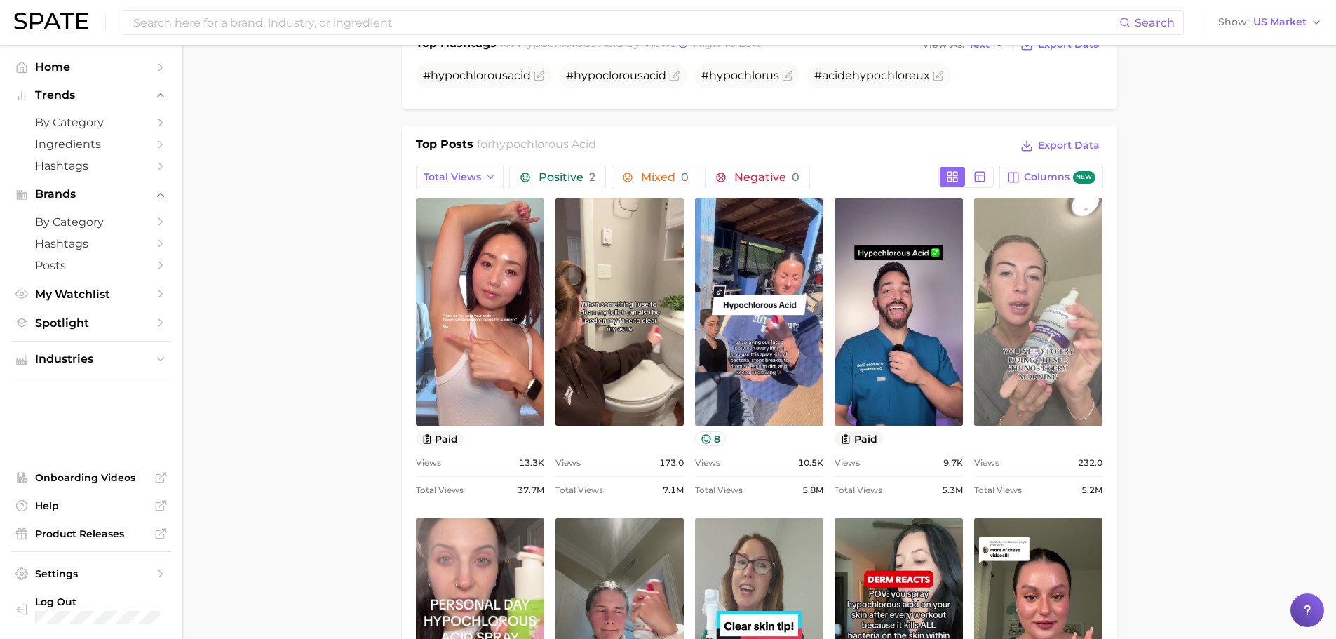
click at [1059, 274] on link "view post on TikTok" at bounding box center [1038, 312] width 128 height 228
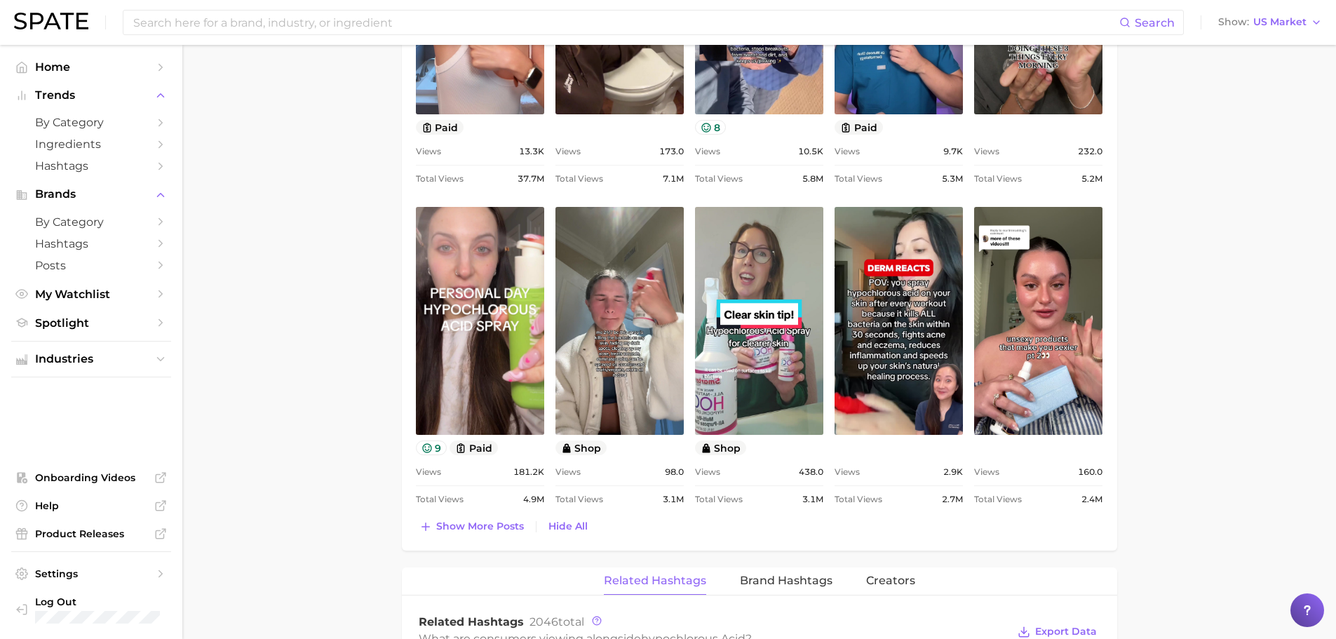
scroll to position [935, 0]
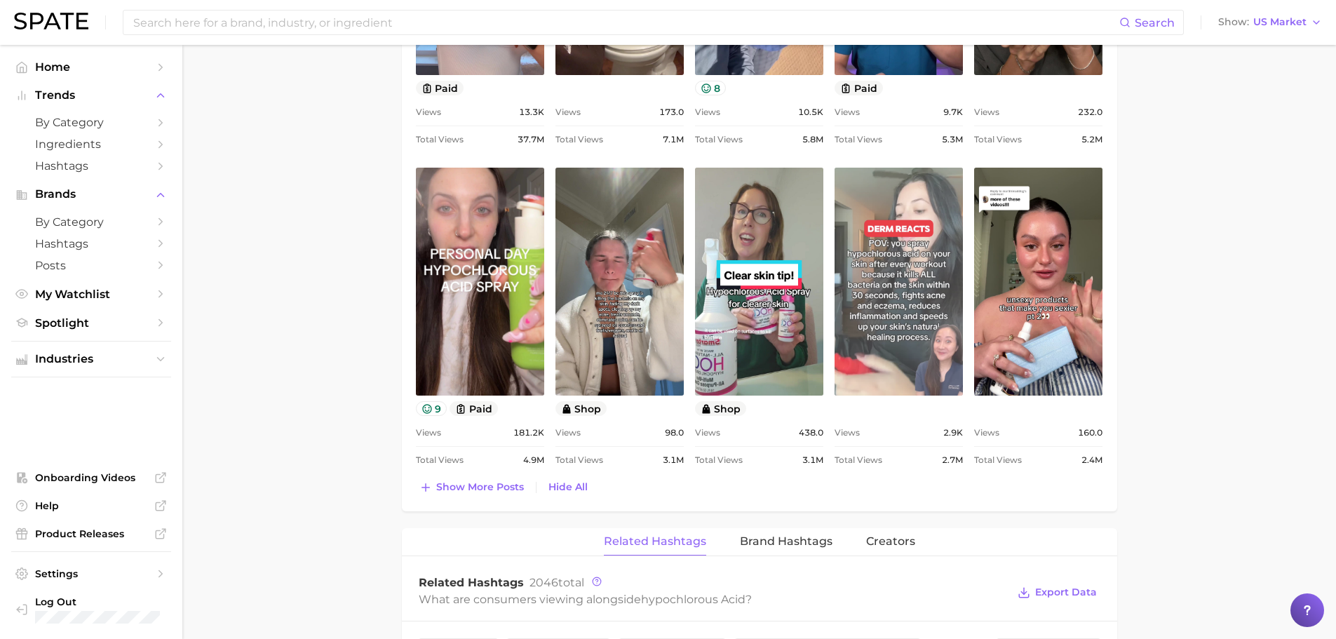
click at [925, 276] on link "view post on TikTok" at bounding box center [899, 282] width 128 height 228
